Goal: Transaction & Acquisition: Subscribe to service/newsletter

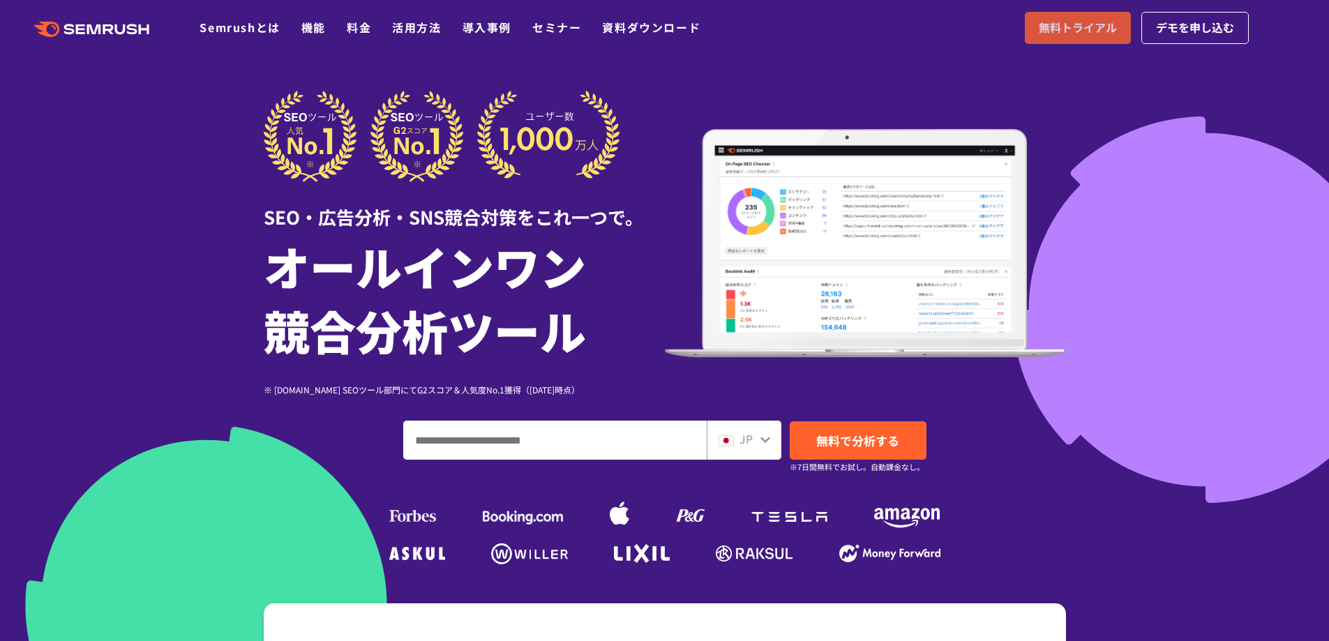
click at [1074, 21] on span "無料トライアル" at bounding box center [1078, 28] width 78 height 18
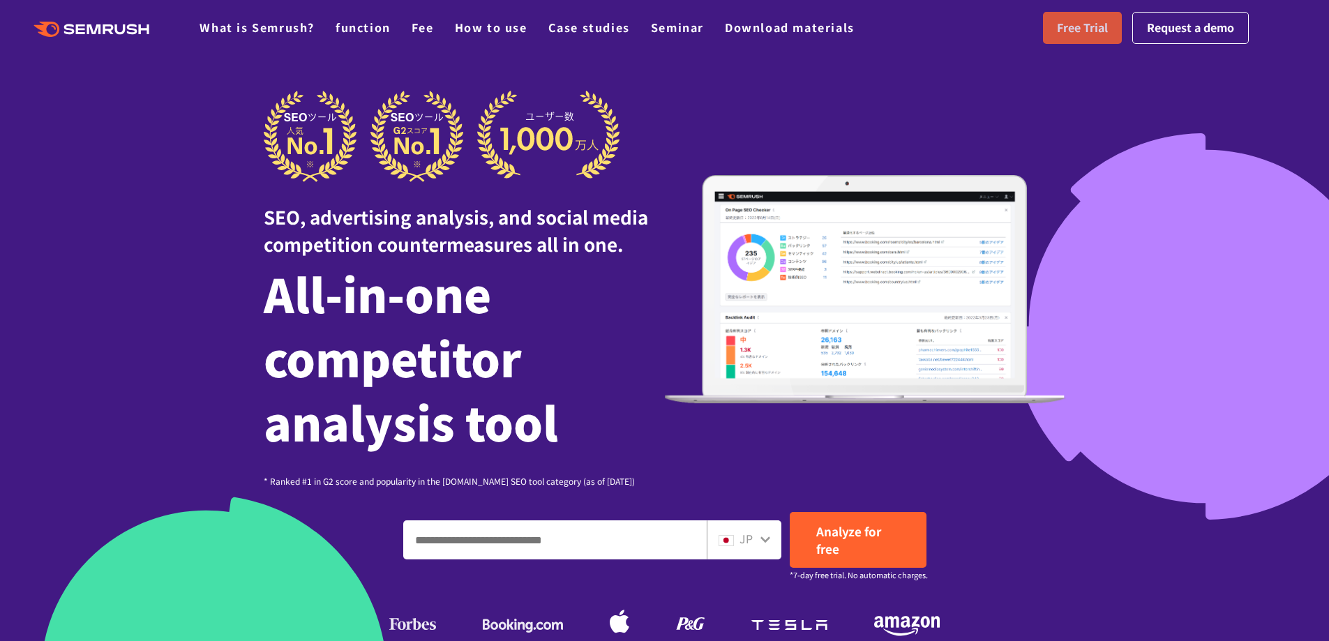
click at [1082, 35] on font "Free Trial" at bounding box center [1082, 27] width 51 height 17
